Goal: Obtain resource: Obtain resource

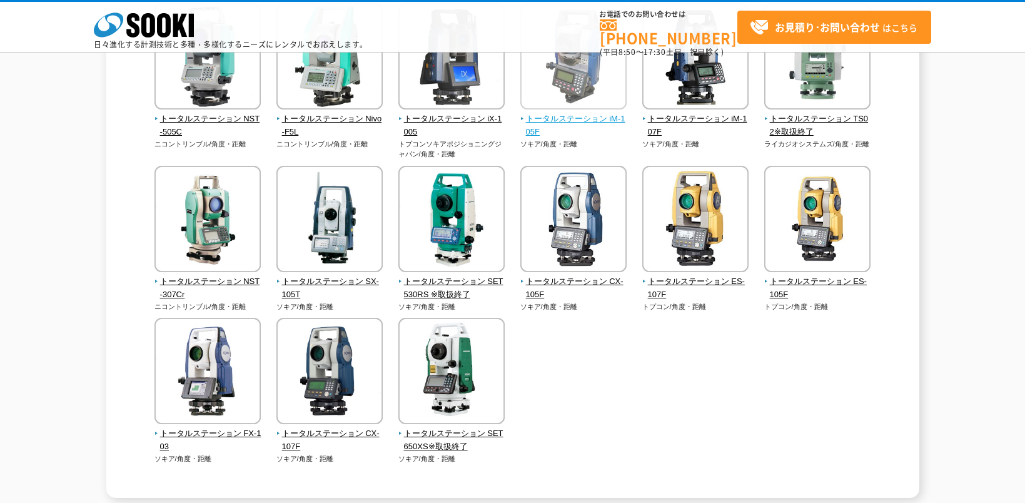
scroll to position [375, 0]
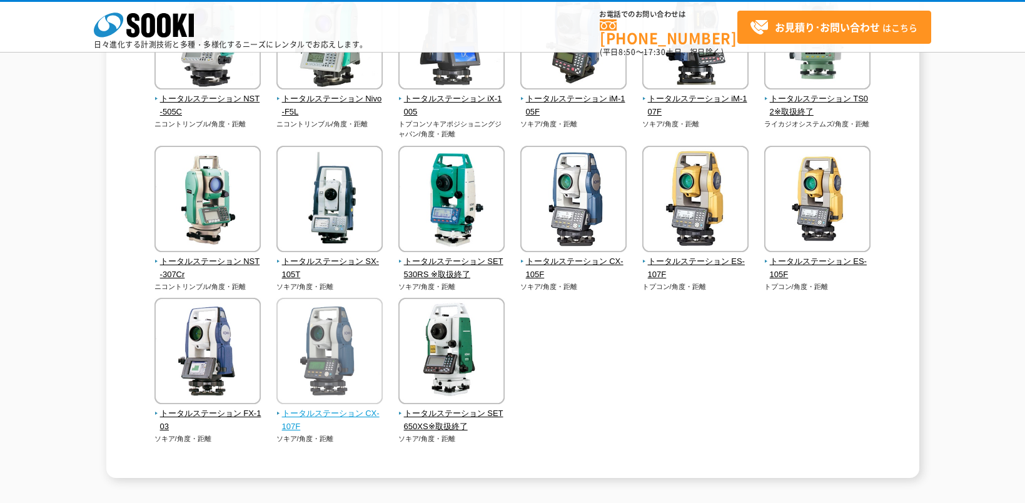
click at [363, 425] on span "トータルステーション CX-107F" at bounding box center [330, 420] width 107 height 26
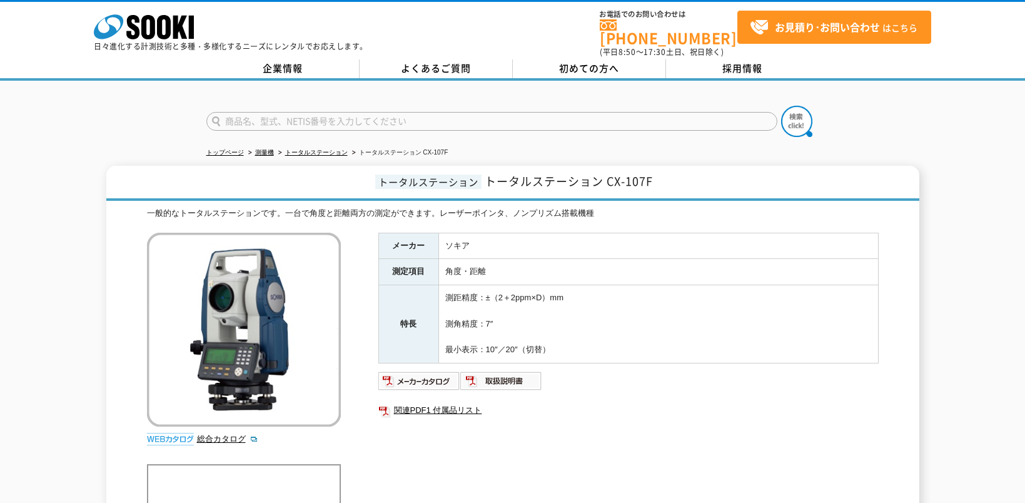
drag, startPoint x: 388, startPoint y: 435, endPoint x: 418, endPoint y: 437, distance: 30.1
click at [391, 434] on div "メーカー ソキア 測定項目 角度・距離 特長 測距精度：±（2＋2ppm×D）mm 測角精度：7″ 最小表示：10″／20″（切替） 関連PDF1 付属品リスト" at bounding box center [629, 367] width 501 height 269
drag, startPoint x: 609, startPoint y: 174, endPoint x: 658, endPoint y: 168, distance: 49.8
click at [658, 168] on h1 "トータルステーション トータルステーション CX-107F" at bounding box center [512, 183] width 813 height 35
copy span "CX-107F"
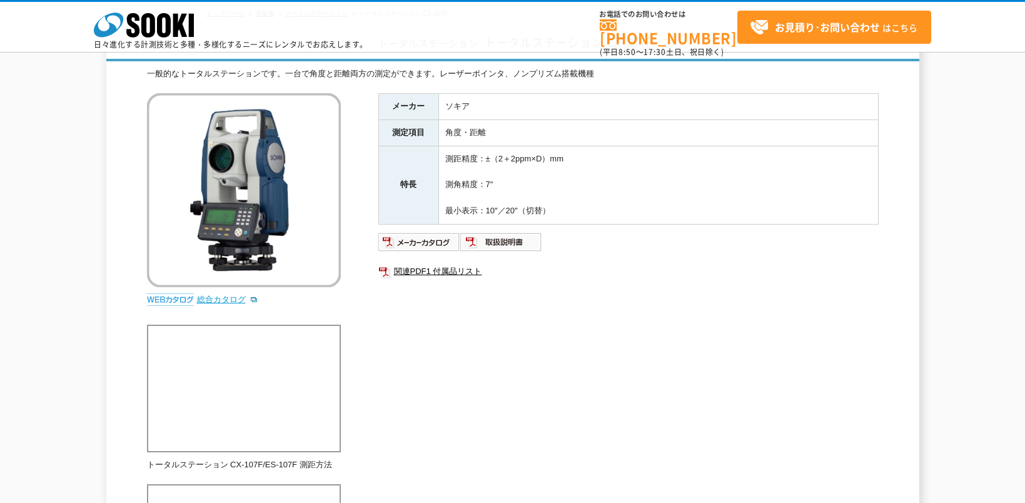
scroll to position [72, 0]
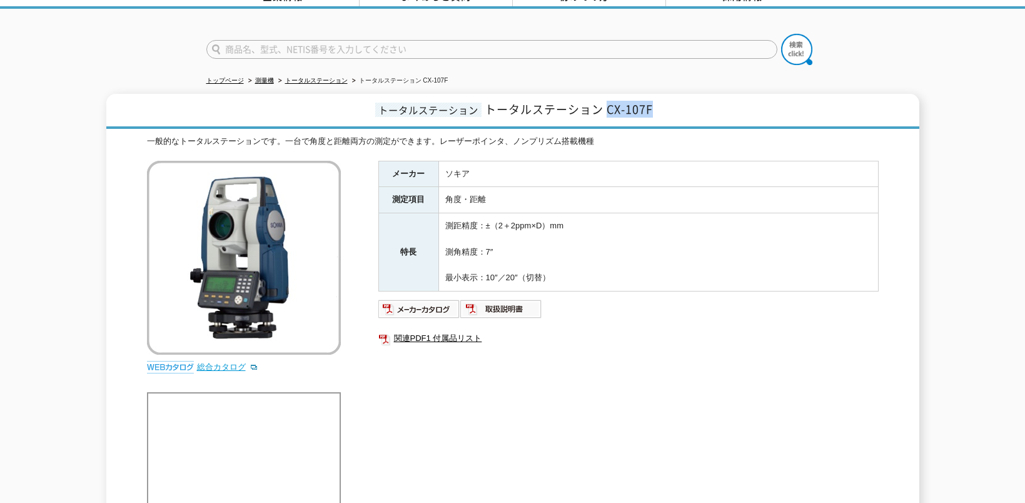
click at [210, 362] on link "総合カタログ" at bounding box center [227, 366] width 61 height 9
